Goal: Information Seeking & Learning: Learn about a topic

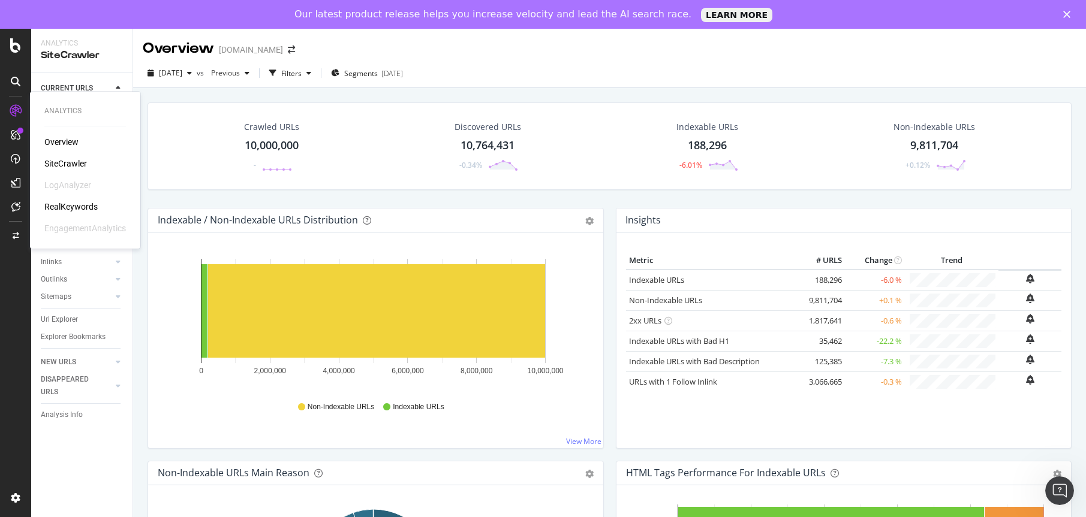
click at [64, 161] on div "SiteCrawler" at bounding box center [65, 164] width 43 height 12
click at [70, 166] on div "ActionBoard" at bounding box center [67, 166] width 47 height 12
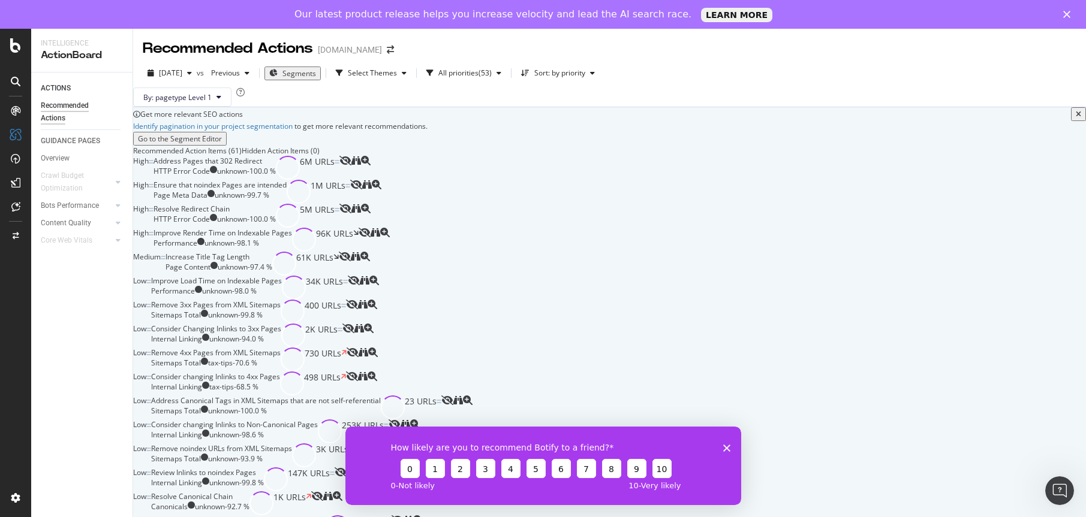
click at [723, 447] on icon "Close survey" at bounding box center [726, 447] width 7 height 7
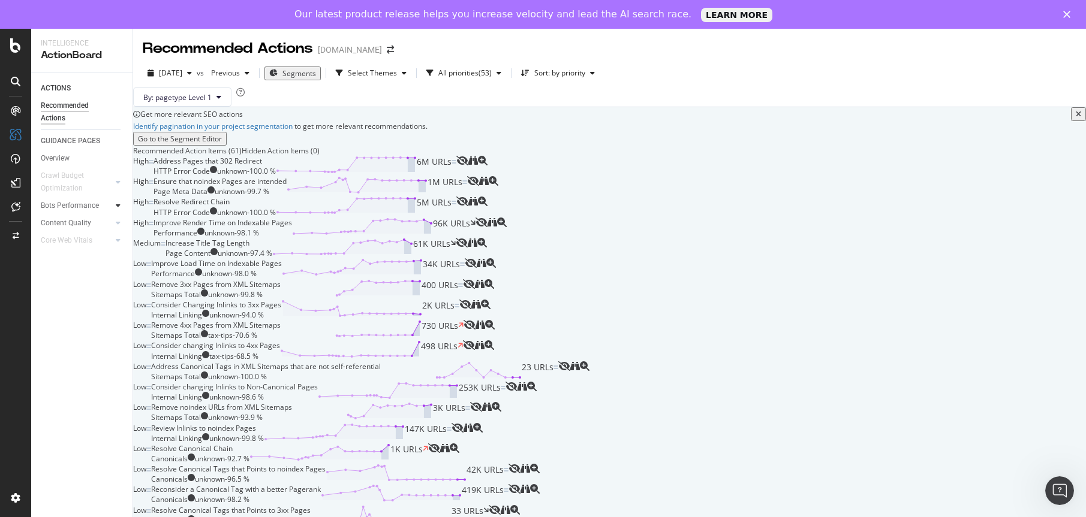
click at [117, 206] on icon at bounding box center [118, 205] width 5 height 7
click at [91, 226] on div "Bot Discovery Time" at bounding box center [77, 223] width 62 height 13
